Goal: Information Seeking & Learning: Learn about a topic

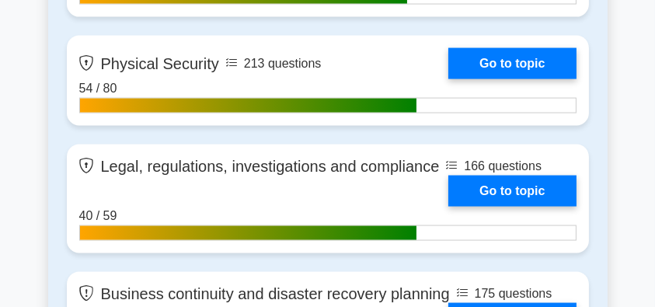
scroll to position [2539, 0]
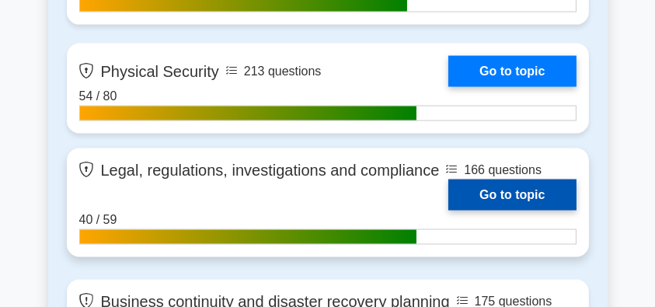
click at [484, 190] on link "Go to topic" at bounding box center [512, 195] width 127 height 31
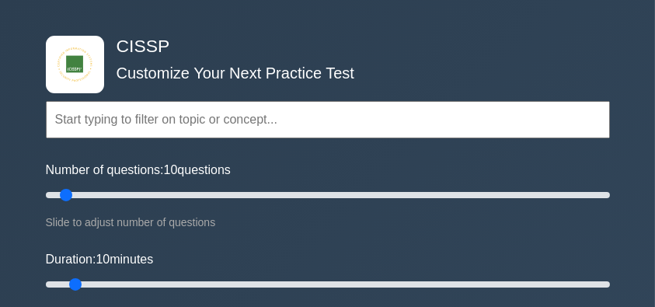
scroll to position [0, 0]
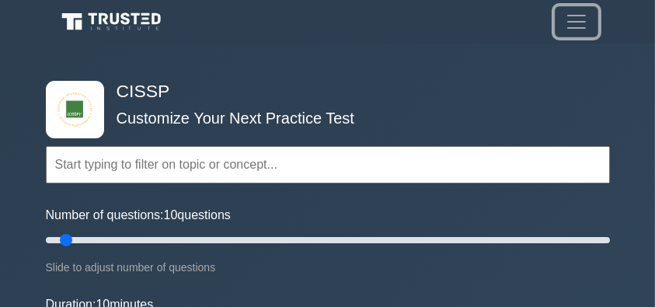
click at [575, 23] on span "Toggle navigation" at bounding box center [576, 21] width 23 height 23
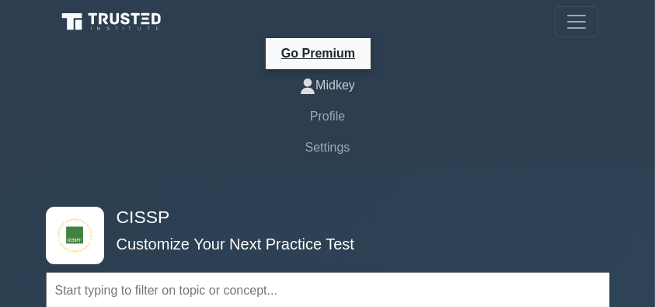
click at [347, 88] on link "Midkey" at bounding box center [328, 85] width 541 height 31
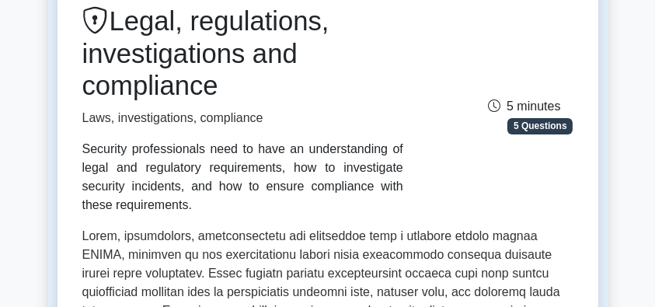
scroll to position [155, 0]
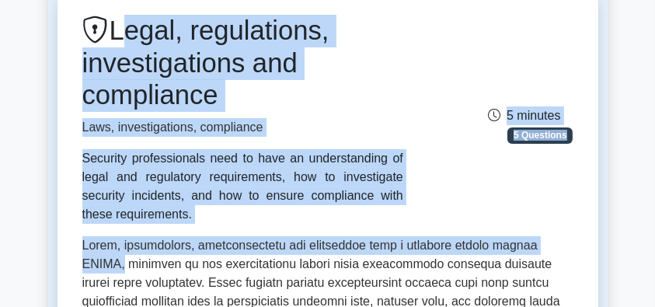
drag, startPoint x: 117, startPoint y: 33, endPoint x: 557, endPoint y: 241, distance: 486.1
click at [352, 200] on div "Security professionals need to have an understanding of legal and regulatory re…" at bounding box center [242, 186] width 321 height 75
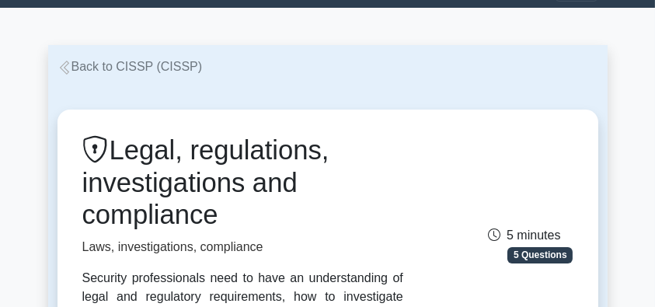
scroll to position [0, 0]
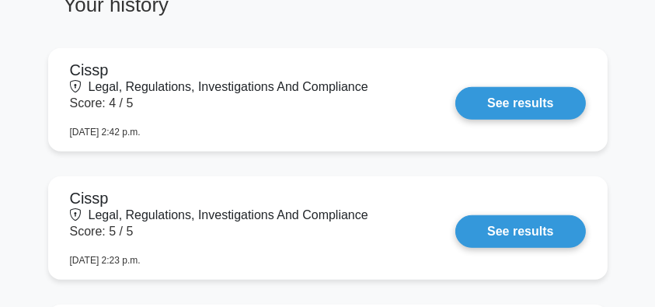
scroll to position [1295, 0]
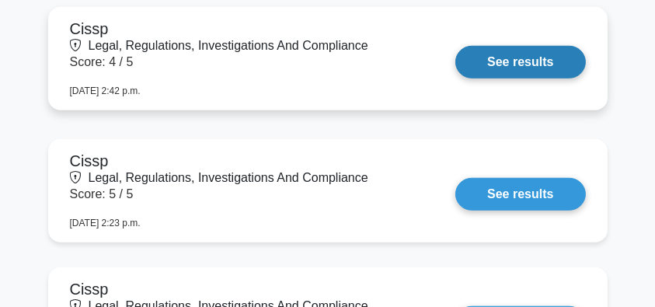
click at [508, 64] on link "See results" at bounding box center [521, 62] width 130 height 33
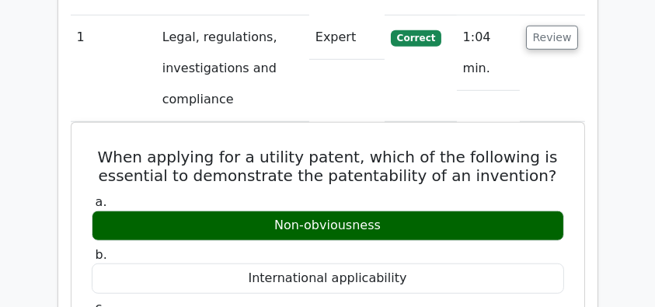
scroll to position [1244, 0]
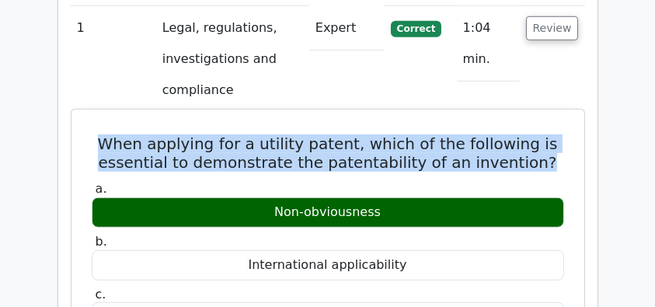
drag, startPoint x: 99, startPoint y: 106, endPoint x: 560, endPoint y: 117, distance: 461.1
click at [560, 134] on h5 "When applying for a utility patent, which of the following is essential to demo…" at bounding box center [328, 152] width 476 height 37
drag, startPoint x: 402, startPoint y: 180, endPoint x: 96, endPoint y: 98, distance: 317.0
click at [176, 134] on h5 "When applying for a utility patent, which of the following is essential to demo…" at bounding box center [328, 152] width 476 height 37
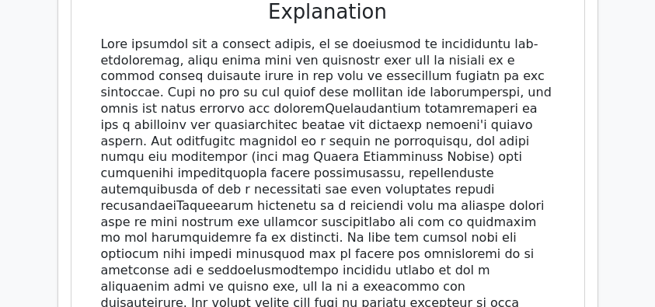
scroll to position [1555, 0]
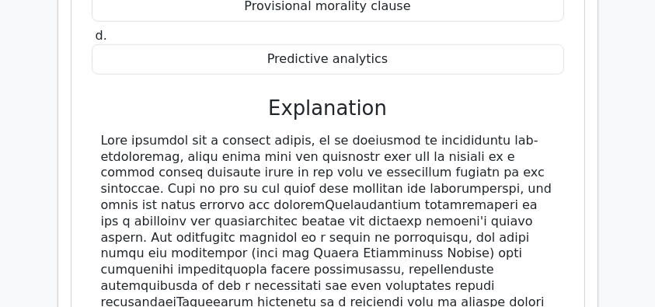
click at [235, 154] on div at bounding box center [328, 303] width 454 height 340
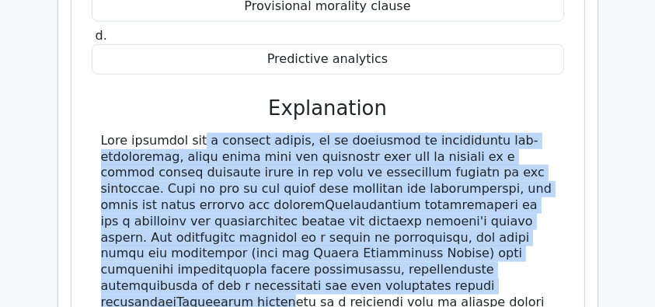
drag, startPoint x: 102, startPoint y: 96, endPoint x: 162, endPoint y: 249, distance: 164.7
click at [162, 249] on div at bounding box center [328, 303] width 454 height 340
copy div "When applying for a utility patent, it is essential to demonstrate non-obviousn…"
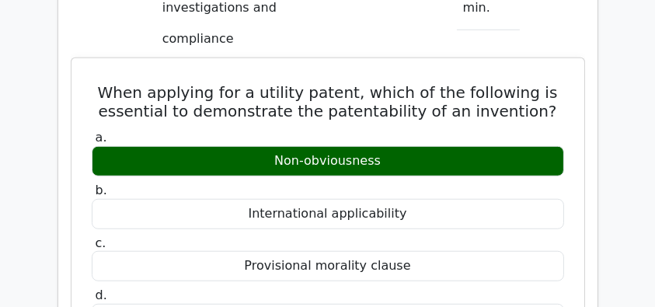
scroll to position [1192, 0]
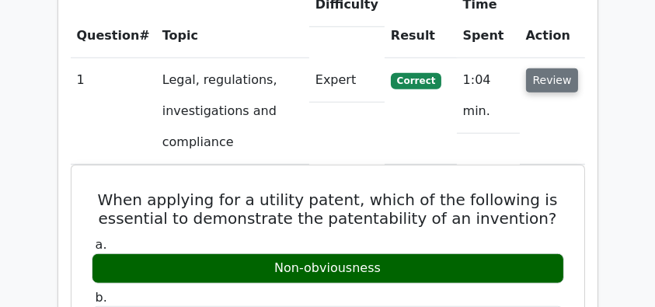
click at [537, 68] on button "Review" at bounding box center [552, 80] width 53 height 24
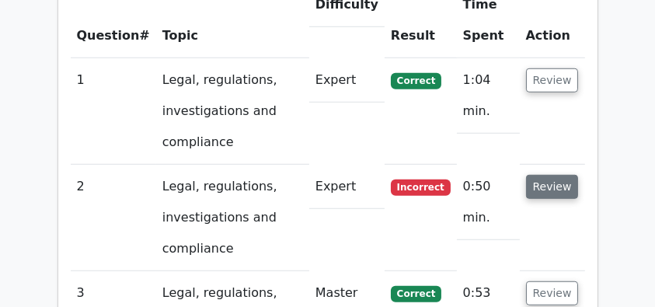
click at [551, 175] on button "Review" at bounding box center [552, 187] width 53 height 24
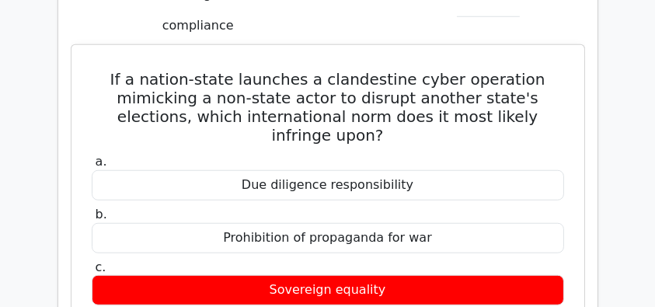
scroll to position [1399, 0]
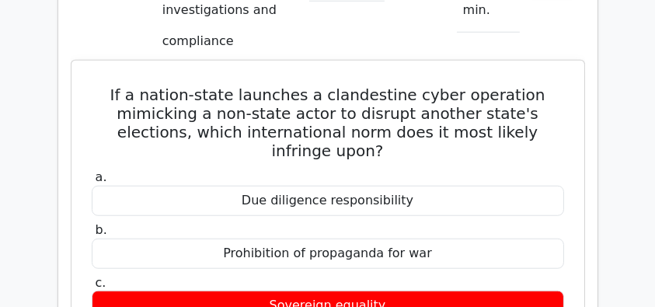
drag, startPoint x: 111, startPoint y: 54, endPoint x: 500, endPoint y: 293, distance: 456.1
copy div "If a nation-state launches a clandestine cyber operation mimicking a non-state …"
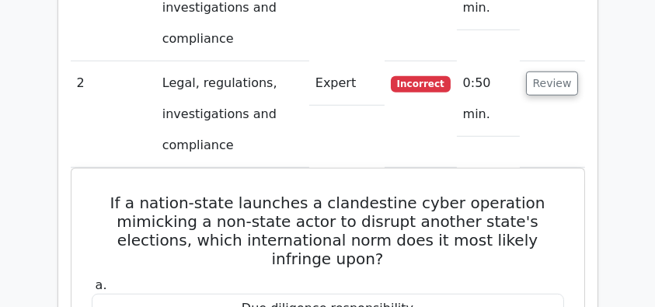
scroll to position [1244, 0]
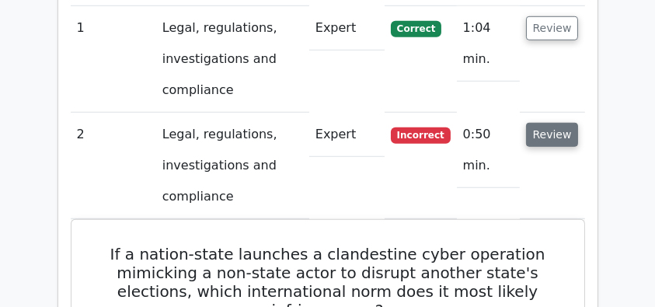
click at [551, 123] on button "Review" at bounding box center [552, 135] width 53 height 24
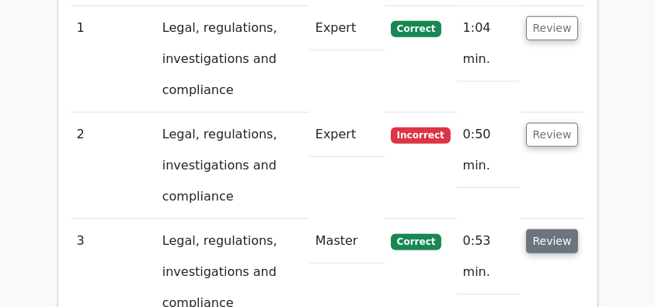
click at [538, 229] on button "Review" at bounding box center [552, 241] width 53 height 24
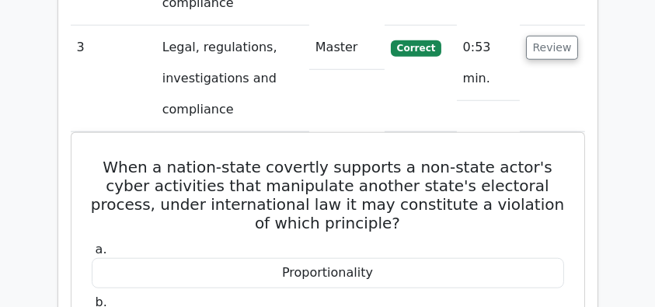
scroll to position [1503, 0]
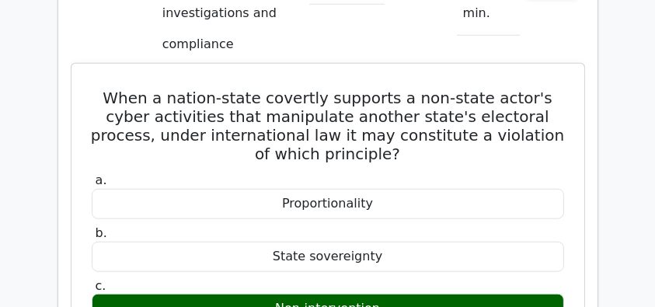
drag, startPoint x: 84, startPoint y: 58, endPoint x: 396, endPoint y: 272, distance: 379.0
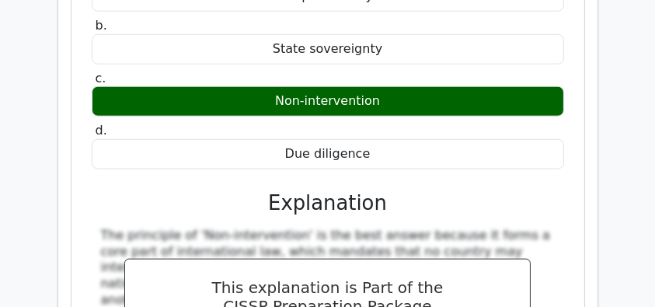
copy div "When a nation-state covertly supports a non-state actor's cyber activities that…"
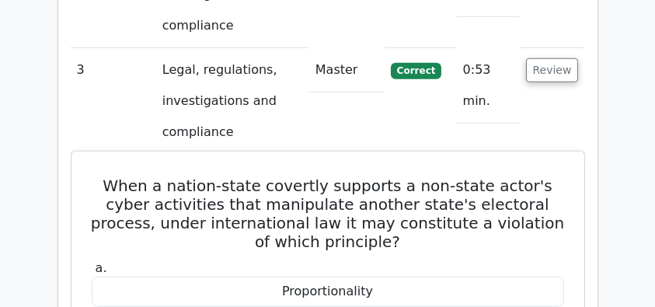
scroll to position [1399, 0]
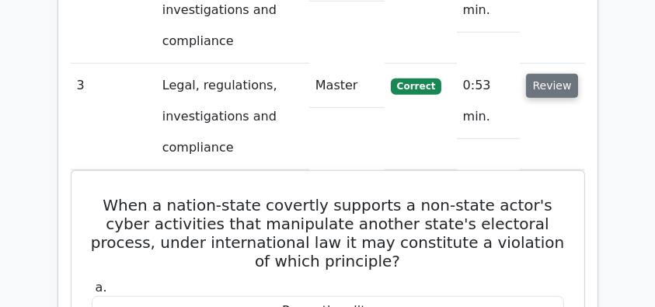
click at [550, 74] on button "Review" at bounding box center [552, 86] width 53 height 24
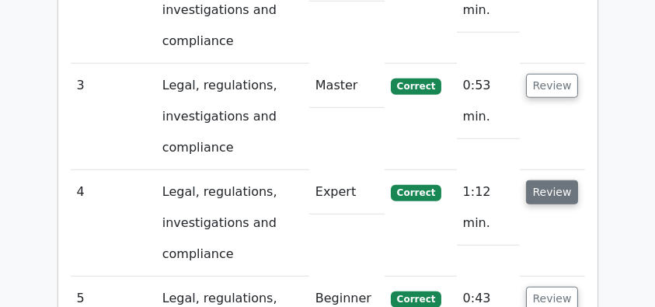
click at [538, 180] on button "Review" at bounding box center [552, 192] width 53 height 24
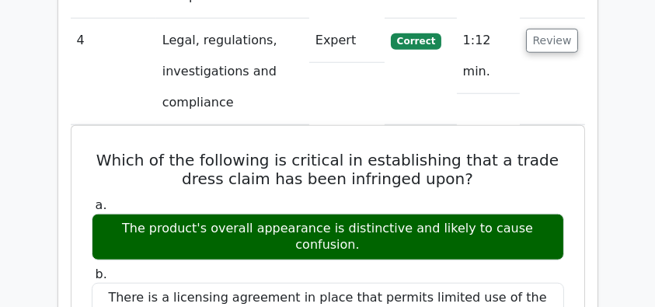
scroll to position [1555, 0]
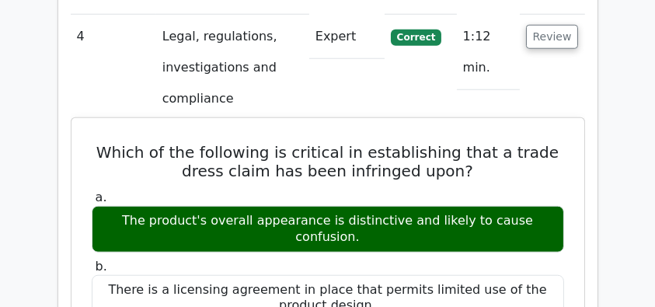
drag, startPoint x: 98, startPoint y: 105, endPoint x: 557, endPoint y: 183, distance: 465.2
copy div "Which of the following is critical in establishing that a trade dress claim has…"
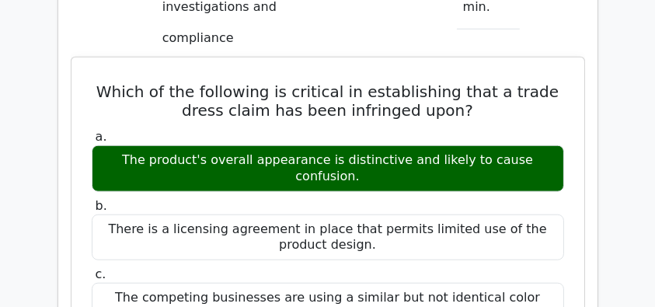
scroll to position [1606, 0]
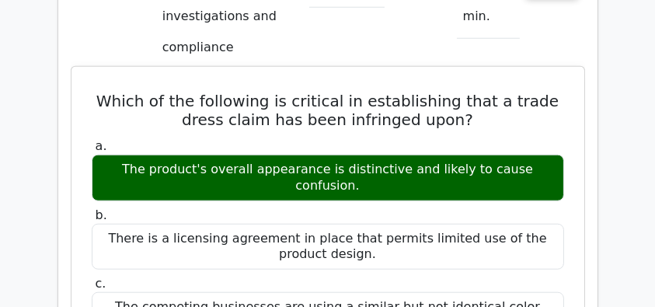
click at [291, 92] on h5 "Which of the following is critical in establishing that a trade dress claim has…" at bounding box center [328, 110] width 476 height 37
drag, startPoint x: 96, startPoint y: 58, endPoint x: 436, endPoint y: 194, distance: 365.9
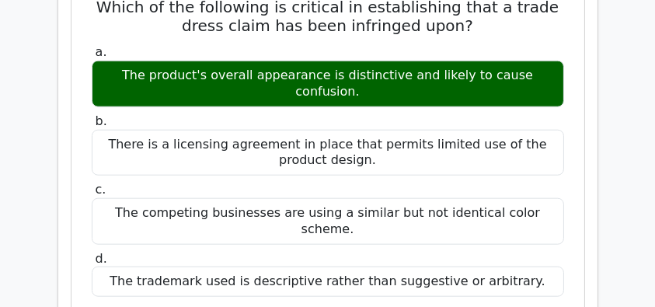
scroll to position [1710, 0]
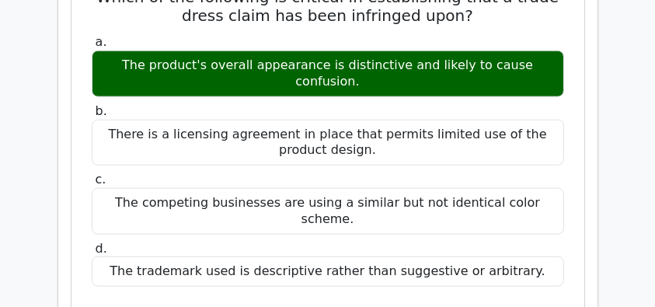
click at [540, 257] on div "The trademark used is descriptive rather than suggestive or arbitrary." at bounding box center [328, 272] width 473 height 30
copy div "Which of the following is critical in establishing that a trade dress claim has…"
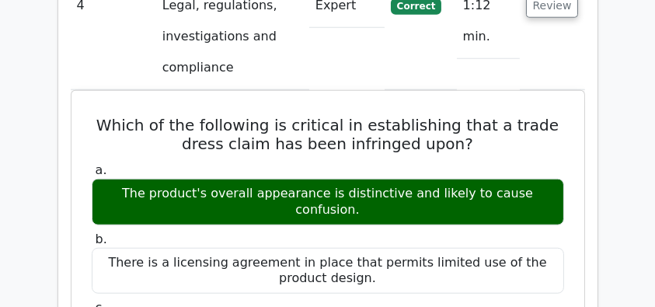
scroll to position [1606, 0]
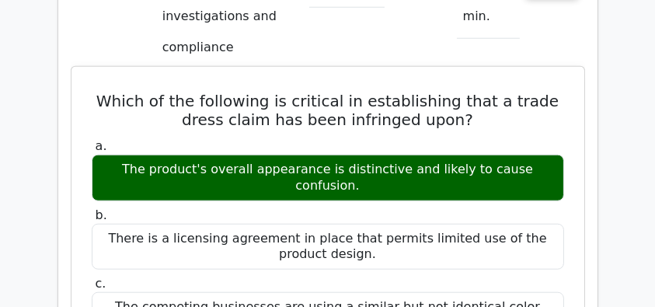
copy div "Which of the following is critical in establishing that a trade dress claim has…"
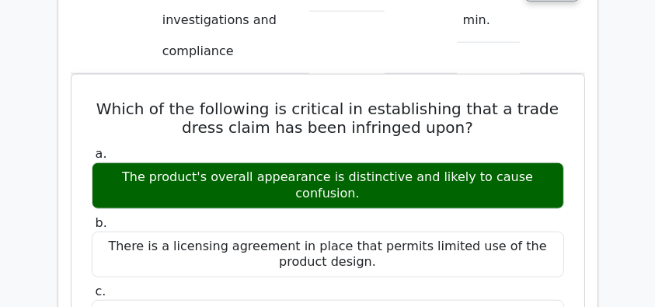
click at [5, 94] on main "Go Premium CISSP Preparation Package (2025) 4537 Superior-grade CISSP practice …" at bounding box center [327, 45] width 655 height 3214
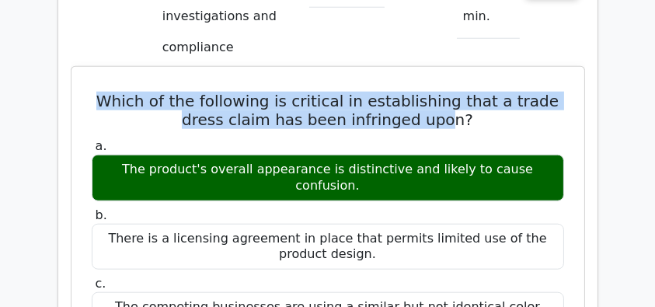
drag, startPoint x: 108, startPoint y: 63, endPoint x: 451, endPoint y: 89, distance: 343.8
click at [451, 92] on h5 "Which of the following is critical in establishing that a trade dress claim has…" at bounding box center [328, 110] width 476 height 37
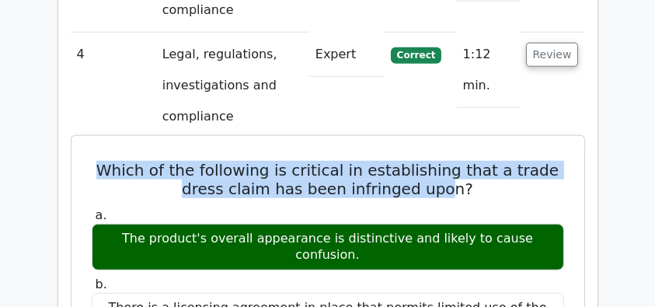
scroll to position [1450, 0]
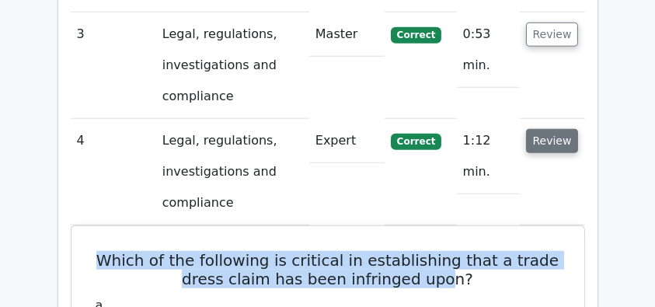
click at [553, 129] on button "Review" at bounding box center [552, 141] width 53 height 24
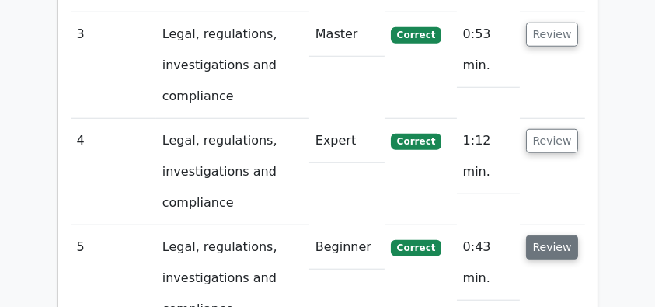
click at [546, 236] on button "Review" at bounding box center [552, 248] width 53 height 24
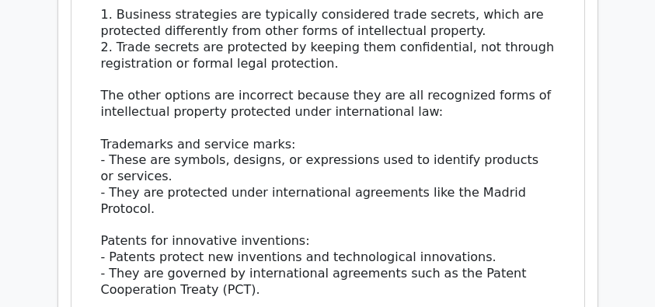
scroll to position [2176, 0]
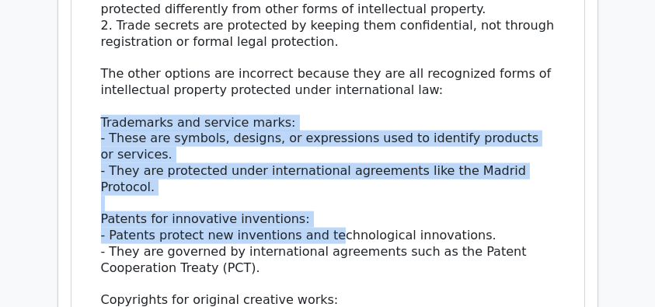
drag, startPoint x: 94, startPoint y: 78, endPoint x: 336, endPoint y: 190, distance: 266.4
click at [336, 190] on div "Business strategies are not considered a type of intellectual property protecte…" at bounding box center [328, 187] width 473 height 501
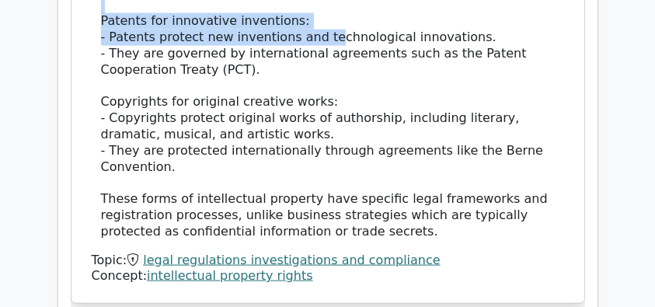
scroll to position [2383, 0]
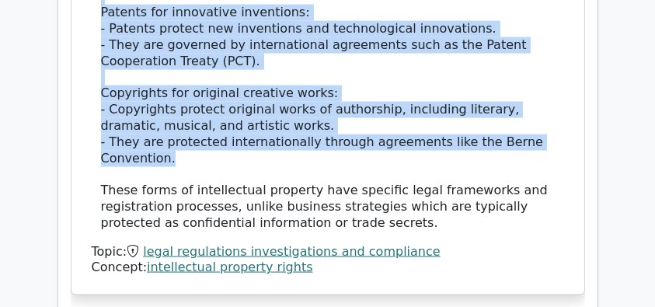
copy div "Trademarks and service marks: - These are symbols, designs, or expressions used…"
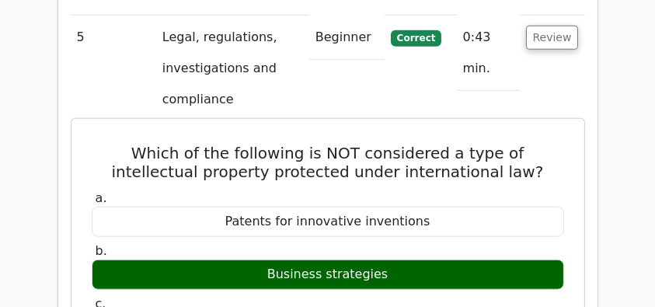
scroll to position [1658, 0]
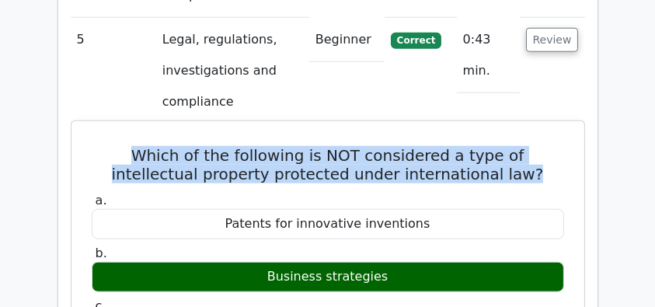
drag, startPoint x: 96, startPoint y: 117, endPoint x: 512, endPoint y: 139, distance: 417.3
click at [512, 146] on h5 "Which of the following is NOT considered a type of intellectual property protec…" at bounding box center [328, 164] width 476 height 37
copy h5 "Which of the following is NOT considered a type of intellectual property protec…"
click at [117, 146] on h5 "Which of the following is NOT considered a type of intellectual property protec…" at bounding box center [328, 164] width 476 height 37
drag, startPoint x: 96, startPoint y: 120, endPoint x: 476, endPoint y: 150, distance: 381.3
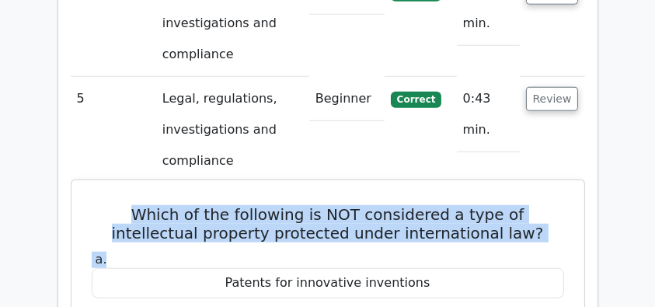
scroll to position [1555, 0]
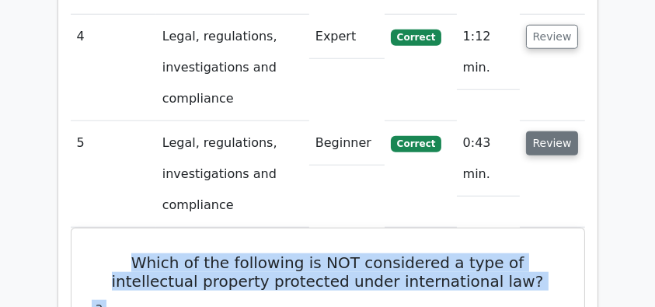
click at [546, 131] on button "Review" at bounding box center [552, 143] width 53 height 24
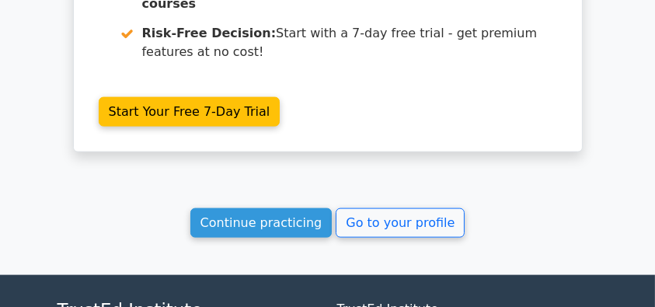
scroll to position [2228, 0]
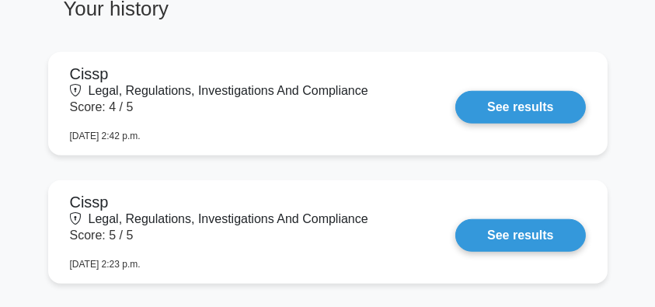
scroll to position [1304, 0]
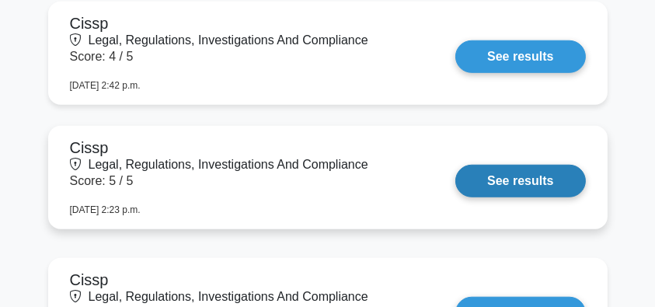
click at [523, 186] on link "See results" at bounding box center [521, 181] width 130 height 33
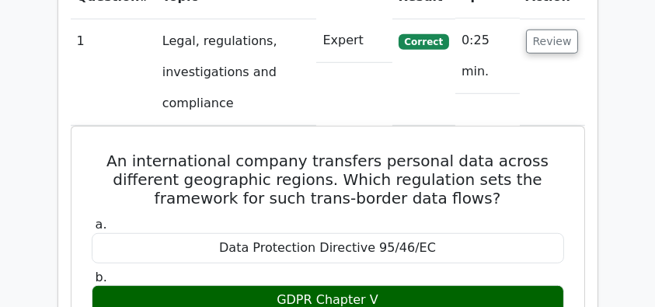
scroll to position [1295, 0]
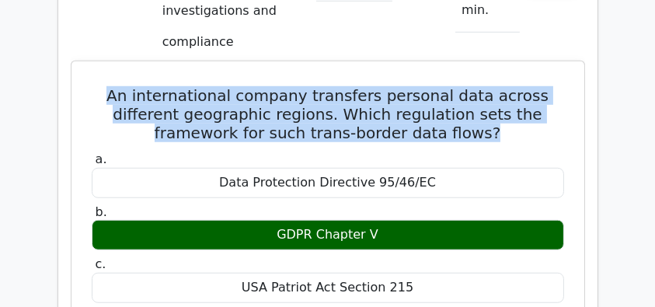
drag, startPoint x: 110, startPoint y: 57, endPoint x: 522, endPoint y: 98, distance: 414.0
click at [522, 98] on h5 "An international company transfers personal data across different geographic re…" at bounding box center [328, 114] width 476 height 56
drag, startPoint x: 263, startPoint y: 198, endPoint x: 396, endPoint y: 197, distance: 132.9
click at [396, 220] on div "GDPR Chapter V" at bounding box center [328, 235] width 473 height 30
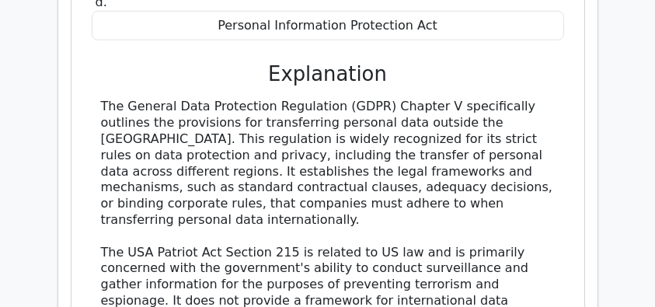
scroll to position [1606, 0]
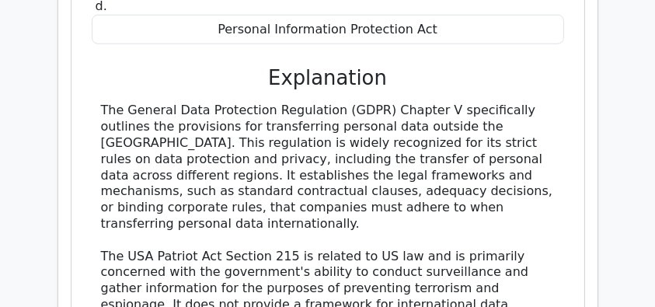
click at [339, 137] on div "The General Data Protection Regulation (GDPR) Chapter V specifically outlines t…" at bounding box center [328, 297] width 454 height 388
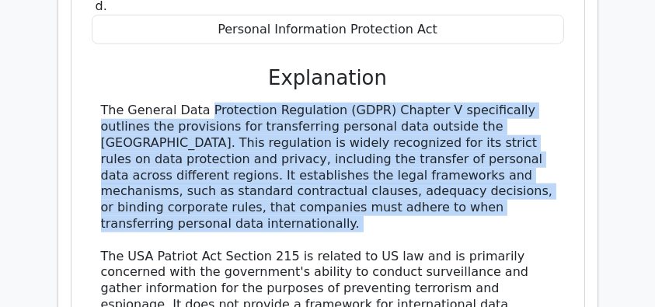
click at [339, 137] on div "The General Data Protection Regulation (GDPR) Chapter V specifically outlines t…" at bounding box center [328, 297] width 454 height 388
copy div "The General Data Protection Regulation (GDPR) Chapter V specifically outlines t…"
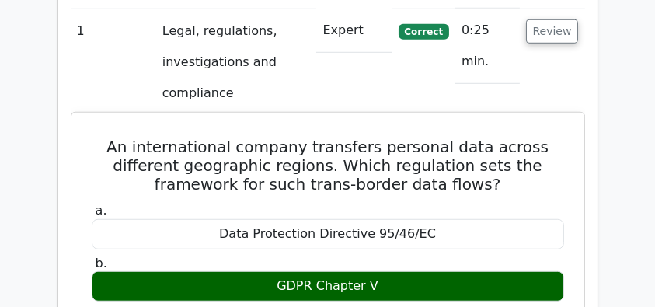
scroll to position [1244, 0]
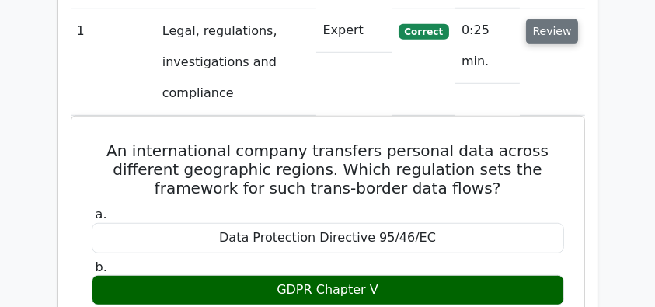
click at [555, 19] on button "Review" at bounding box center [552, 31] width 53 height 24
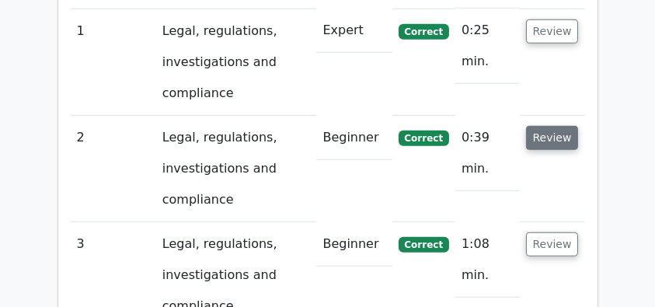
click at [545, 126] on button "Review" at bounding box center [552, 138] width 53 height 24
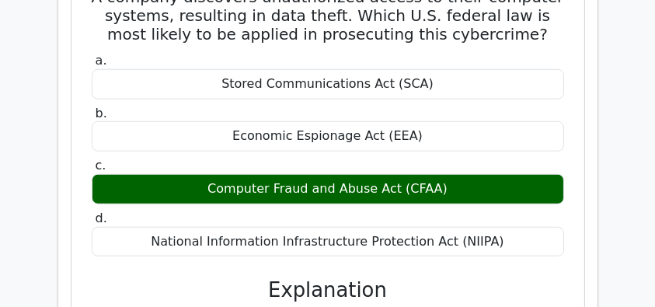
scroll to position [1710, 0]
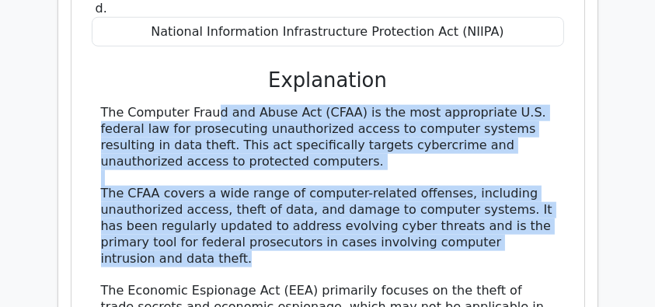
drag, startPoint x: 82, startPoint y: 77, endPoint x: 348, endPoint y: 213, distance: 299.3
click at [348, 213] on div "A company discovers unauthorized access to their computer systems, resulting in…" at bounding box center [328, 154] width 501 height 791
click at [199, 157] on div "The Computer Fraud and Abuse Act (CFAA) is the most appropriate U.S. federal la…" at bounding box center [328, 299] width 454 height 388
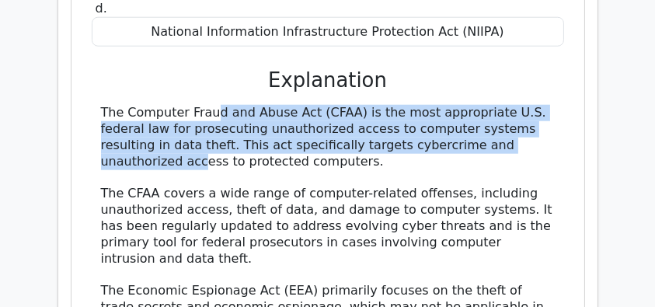
drag, startPoint x: 202, startPoint y: 72, endPoint x: 531, endPoint y: 112, distance: 331.2
click at [531, 112] on div "The Computer Fraud and Abuse Act (CFAA) is the most appropriate U.S. federal la…" at bounding box center [328, 299] width 473 height 388
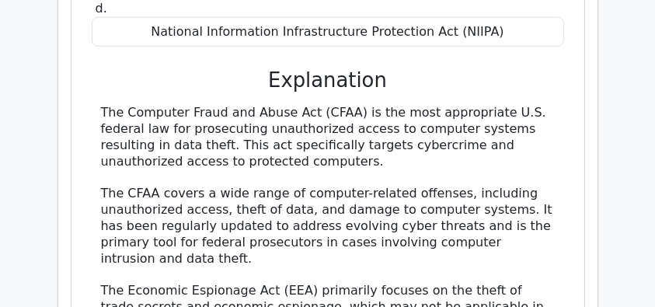
click at [399, 121] on div "The Computer Fraud and Abuse Act (CFAA) is the most appropriate U.S. federal la…" at bounding box center [328, 299] width 454 height 388
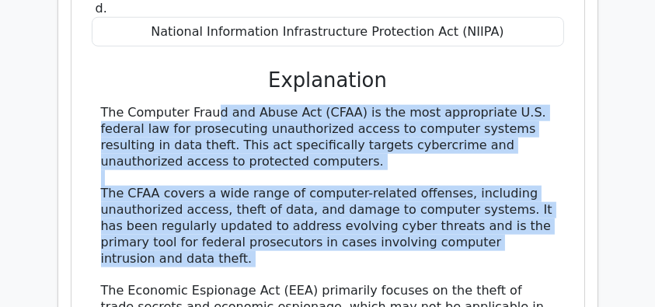
drag, startPoint x: 89, startPoint y: 71, endPoint x: 319, endPoint y: 238, distance: 283.7
click at [319, 238] on div "a. Stored Communications Act (SCA) b. Economic Espionage Act (EEA) c. d." at bounding box center [328, 189] width 476 height 698
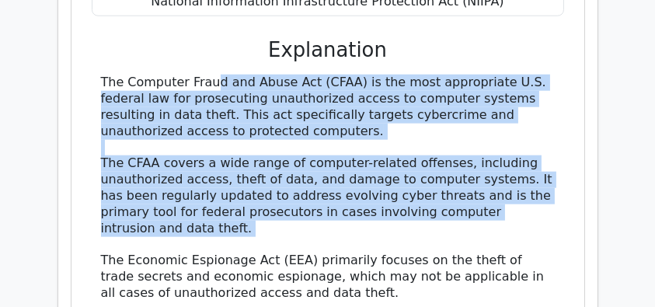
scroll to position [1761, 0]
